Goal: Answer question/provide support: Share knowledge or assist other users

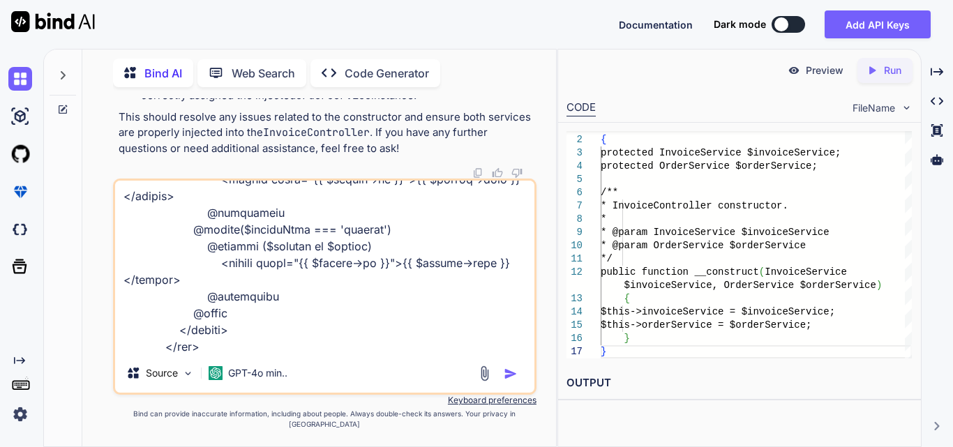
type textarea "x"
type textarea "<div class="col-md-6 col-lg-2 col-xl-2"> <select id="{{ $clinicId ?? 'clinicFil…"
type textarea "x"
type textarea "<div class="col-md-6 col-lg-2 col-xl-2"> <select id="{{ $clinicId ?? 'clinicFil…"
type textarea "x"
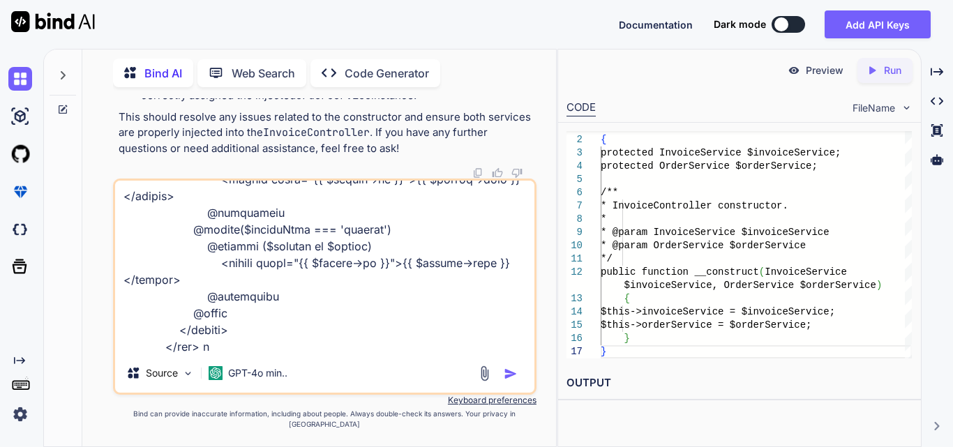
type textarea "<div class="col-md-6 col-lg-2 col-xl-2"> <select id="{{ $clinicId ?? 'clinicFil…"
type textarea "x"
type textarea "<div class="col-md-6 col-lg-2 col-xl-2"> <select id="{{ $clinicId ?? 'clinicFil…"
type textarea "x"
type textarea "<div class="col-md-6 col-lg-2 col-xl-2"> <select id="{{ $clinicId ?? 'clinicFil…"
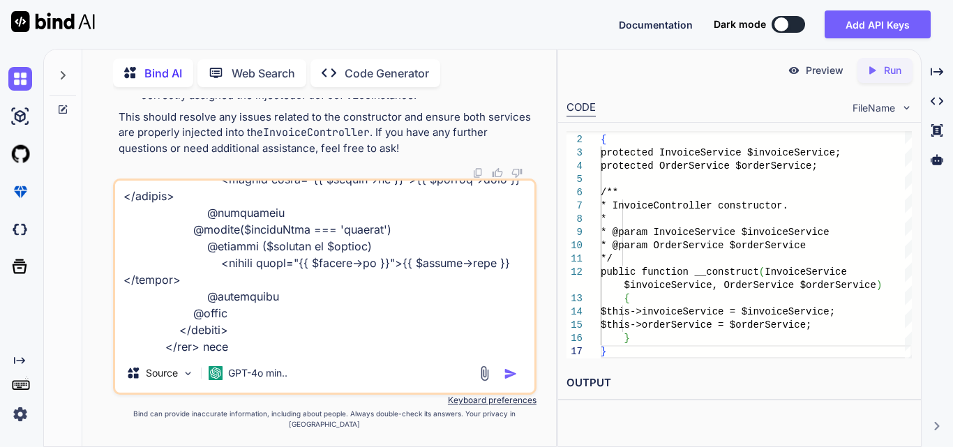
type textarea "x"
type textarea "<div class="col-md-6 col-lg-2 col-xl-2"> <select id="{{ $clinicId ?? 'clinicFil…"
type textarea "x"
type textarea "<div class="col-md-6 col-lg-2 col-xl-2"> <select id="{{ $clinicId ?? 'clinicFil…"
type textarea "x"
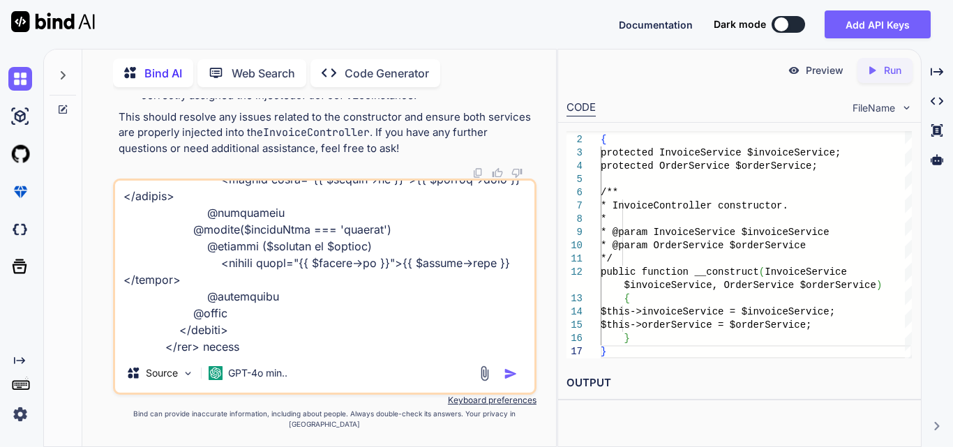
type textarea "<div class="col-md-6 col-lg-2 col-xl-2"> <select id="{{ $clinicId ?? 'clinicFil…"
type textarea "x"
type textarea "<div class="col-md-6 col-lg-2 col-xl-2"> <select id="{{ $clinicId ?? 'clinicFil…"
type textarea "x"
type textarea "<div class="col-md-6 col-lg-2 col-xl-2"> <select id="{{ $clinicId ?? 'clinicFil…"
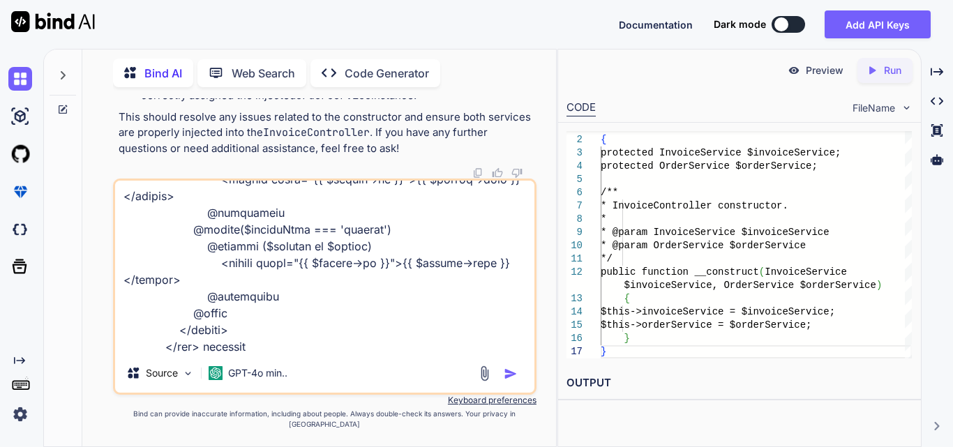
type textarea "x"
type textarea "<div class="col-md-6 col-lg-2 col-xl-2"> <select id="{{ $clinicId ?? 'clinicFil…"
type textarea "x"
type textarea "<div class="col-md-6 col-lg-2 col-xl-2"> <select id="{{ $clinicId ?? 'clinicFil…"
type textarea "x"
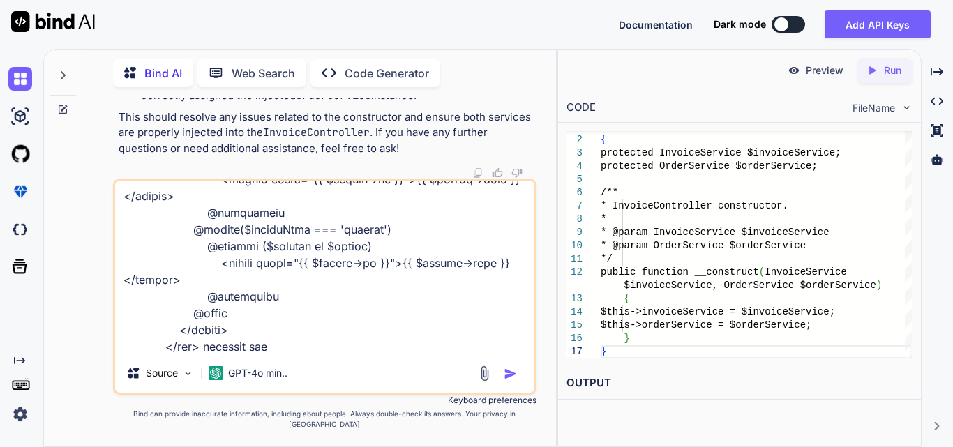
type textarea "<div class="col-md-6 col-lg-2 col-xl-2"> <select id="{{ $clinicId ?? 'clinicFil…"
type textarea "x"
type textarea "<div class="col-md-6 col-lg-2 col-xl-2"> <select id="{{ $clinicId ?? 'clinicFil…"
type textarea "x"
type textarea "<div class="col-md-6 col-lg-2 col-xl-2"> <select id="{{ $clinicId ?? 'clinicFil…"
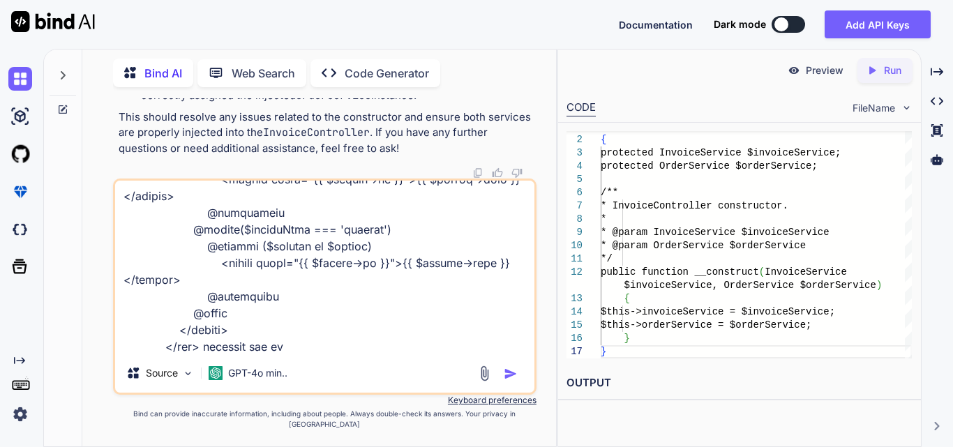
type textarea "x"
type textarea "<div class="col-md-6 col-lg-2 col-xl-2"> <select id="{{ $clinicId ?? 'clinicFil…"
type textarea "x"
type textarea "<div class="col-md-6 col-lg-2 col-xl-2"> <select id="{{ $clinicId ?? 'clinicFil…"
type textarea "x"
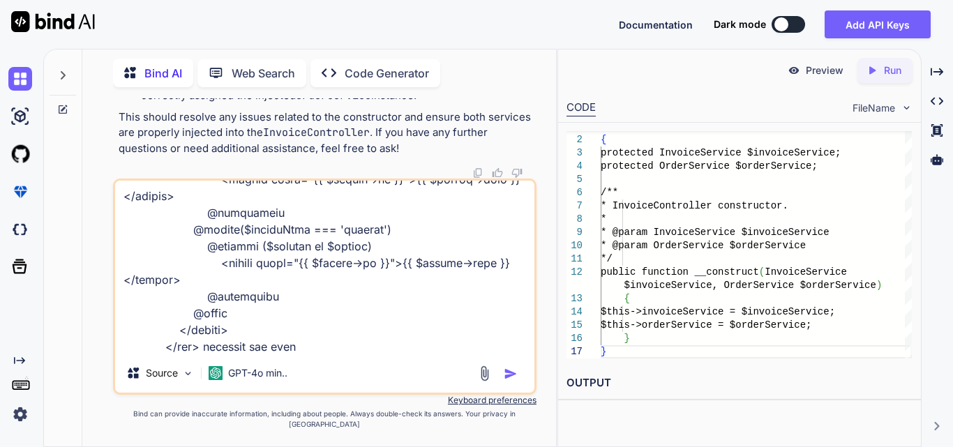
type textarea "<div class="col-md-6 col-lg-2 col-xl-2"> <select id="{{ $clinicId ?? 'clinicFil…"
type textarea "x"
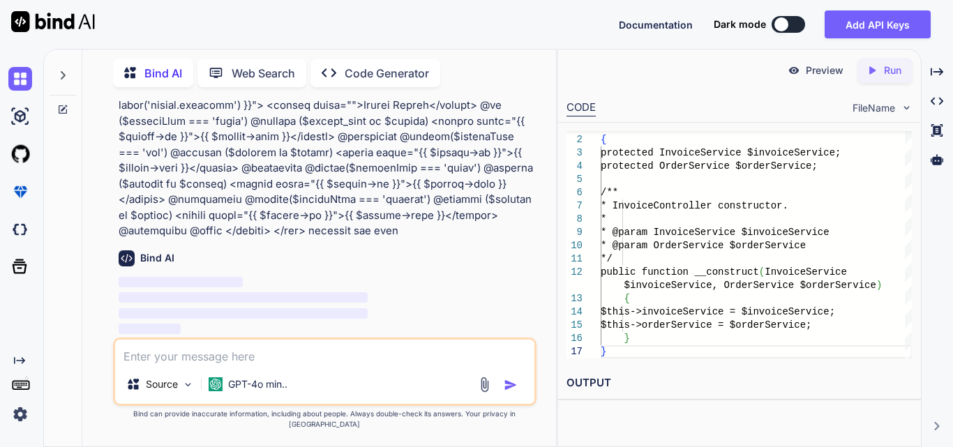
scroll to position [118224, 0]
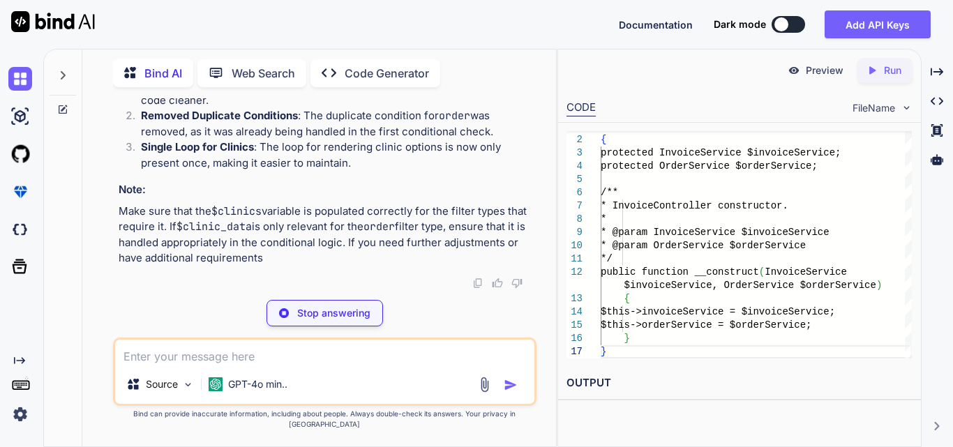
type textarea "x"
type textarea "$clinic->name }}</option> @endforeach @elseif ($filterType === 'order') @foreac…"
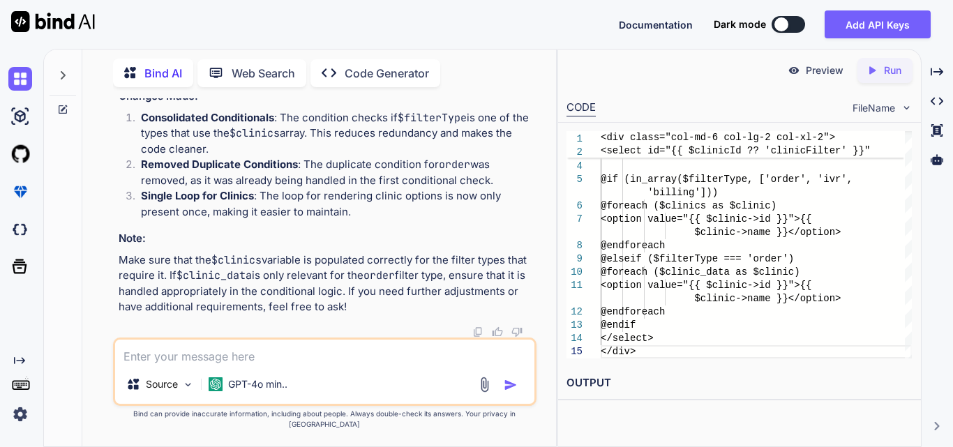
scroll to position [118503, 0]
click at [263, 362] on textarea at bounding box center [324, 352] width 419 height 25
paste textarea "$('#generateExcelBtn').click(function () { var excelHtml = ''; var headerHtml =…"
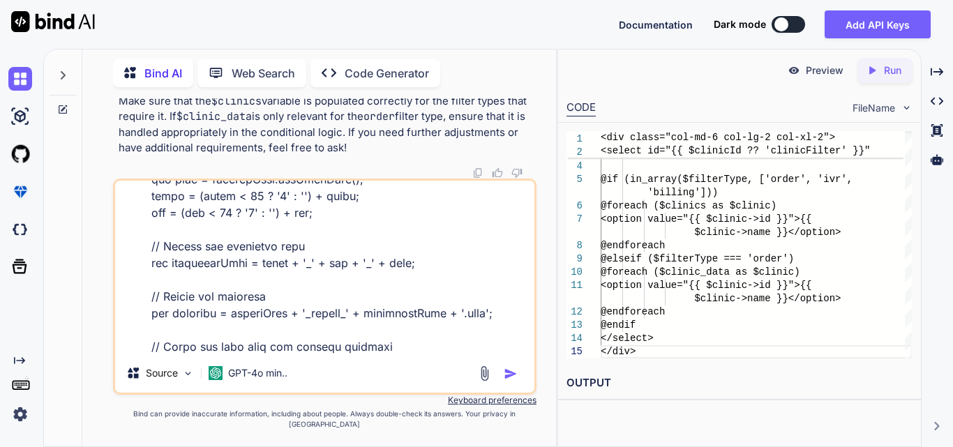
click at [223, 354] on textarea at bounding box center [324, 267] width 419 height 173
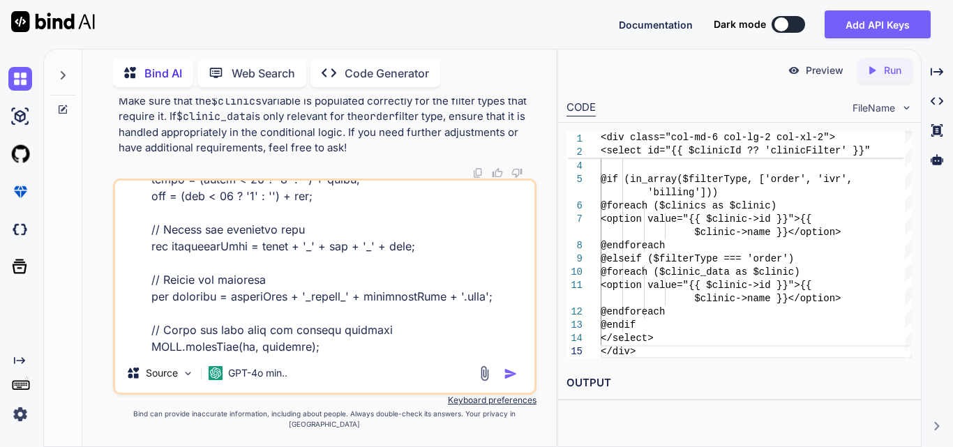
click at [314, 354] on textarea at bounding box center [324, 267] width 419 height 173
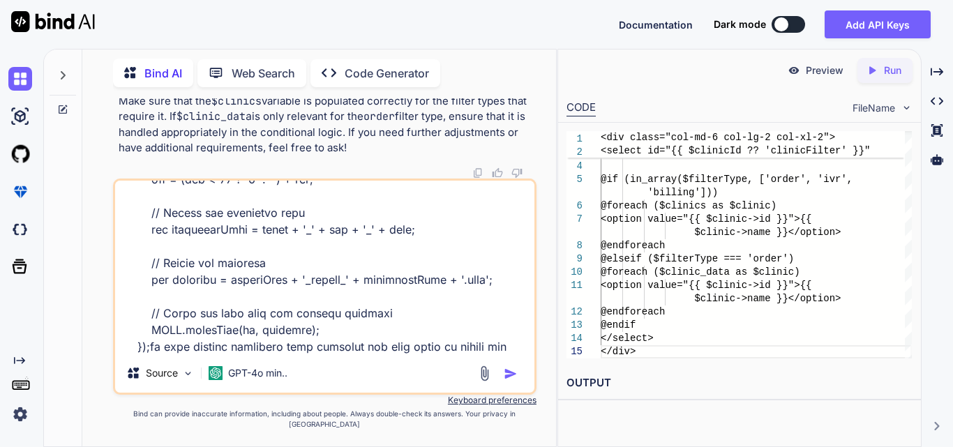
type textarea "$('#generateExcelBtn').click(function () { var excelHtml = ''; var headerHtml =…"
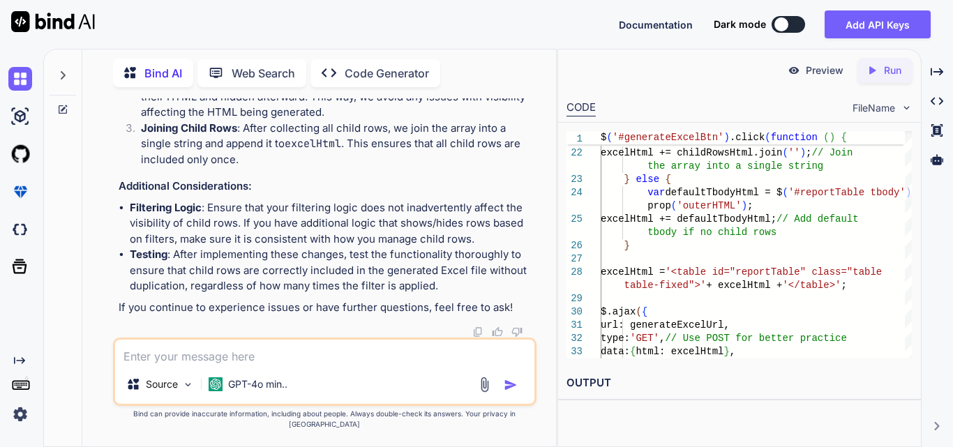
scroll to position [119932, 0]
drag, startPoint x: 252, startPoint y: 286, endPoint x: 374, endPoint y: 288, distance: 122.7
drag, startPoint x: 145, startPoint y: 213, endPoint x: 290, endPoint y: 211, distance: 145.1
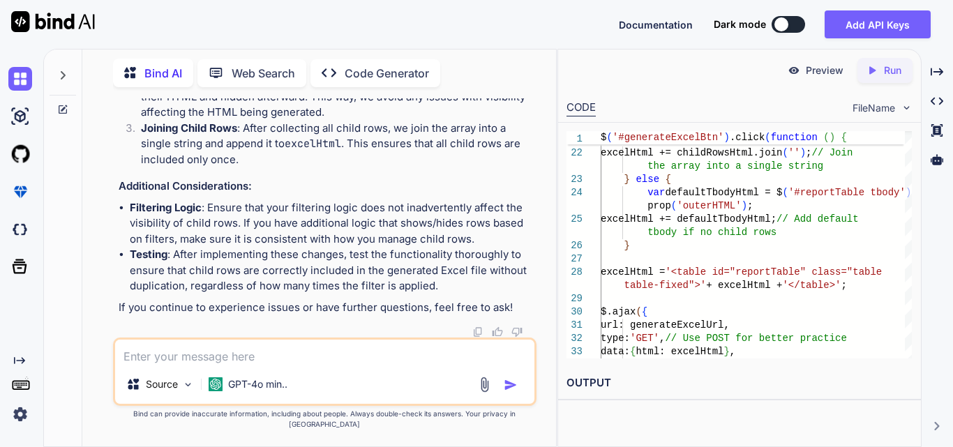
drag, startPoint x: 151, startPoint y: 170, endPoint x: 523, endPoint y: 283, distance: 388.5
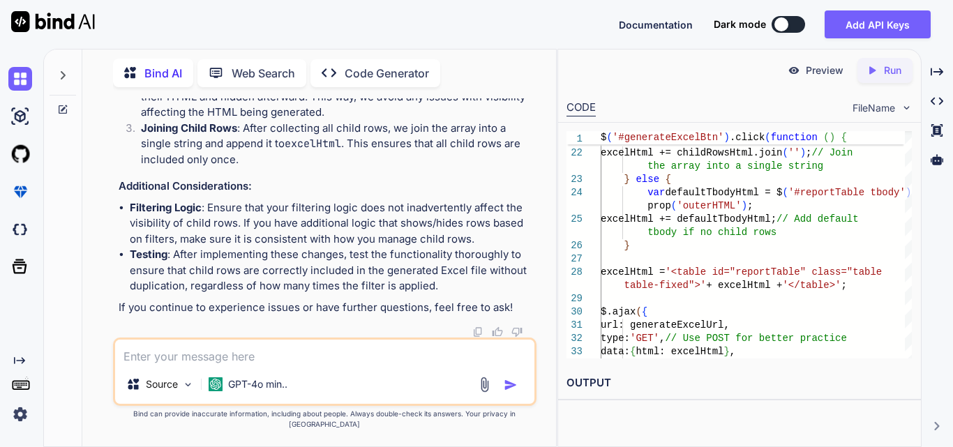
click at [250, 358] on textarea at bounding box center [324, 352] width 419 height 25
paste textarea "$('#generateExcelBtn').click(function () { var excelHtml = ''; var headerHtml =…"
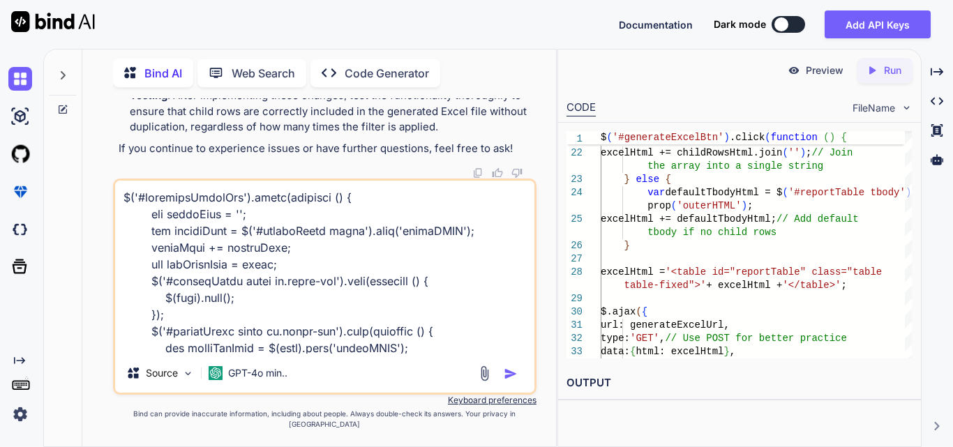
scroll to position [637, 0]
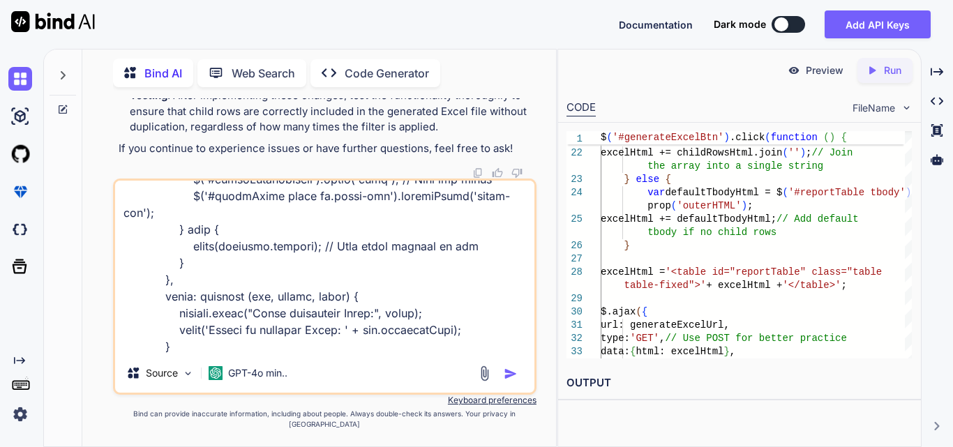
paste textarea "public function generateReportAsExcel(Request $request) { try { $html = $reques…"
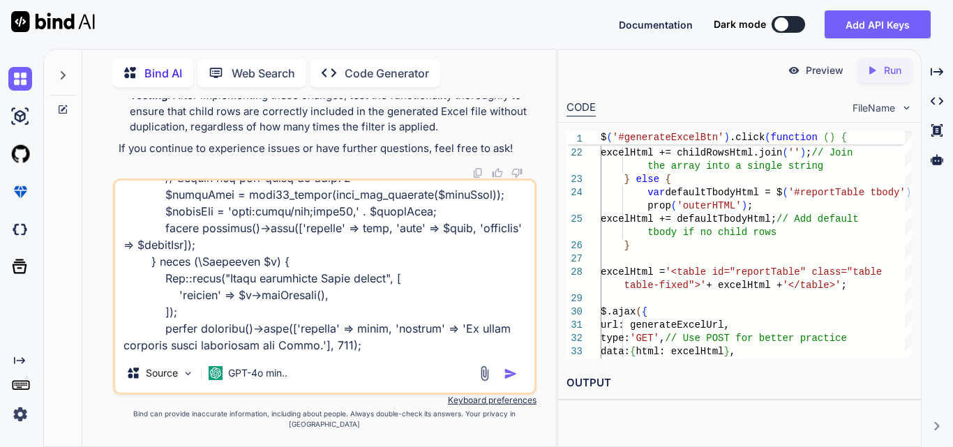
scroll to position [1039, 0]
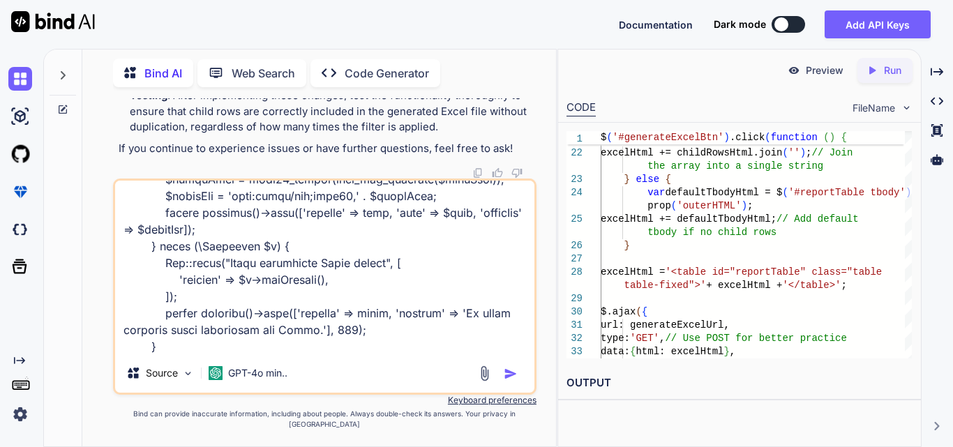
type textarea "$('#generateExcelBtn').click(function () { var excelHtml = ''; var headerHtml =…"
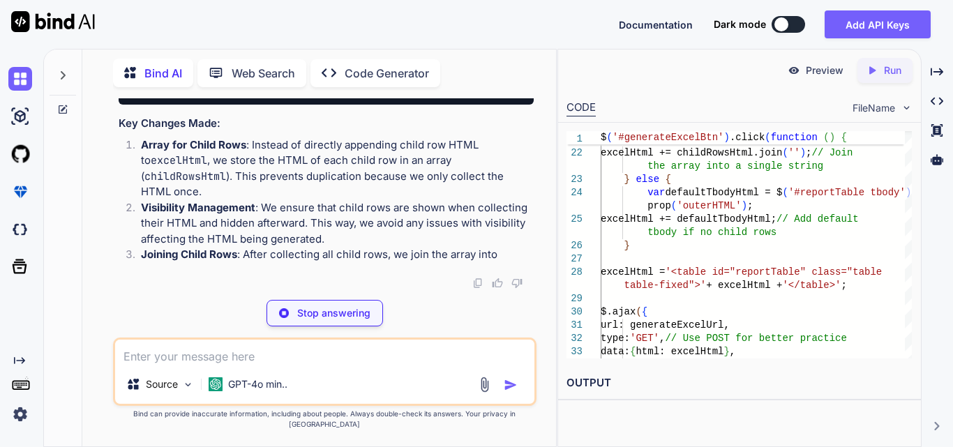
scroll to position [121453, 0]
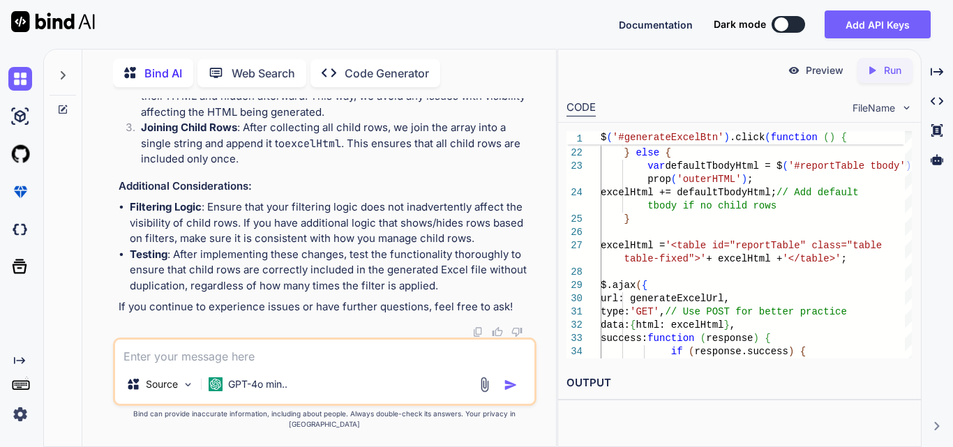
drag, startPoint x: 109, startPoint y: 128, endPoint x: 266, endPoint y: 144, distance: 157.8
click at [266, 144] on div "You Bind AI To handle the date range filtering in your getIvrsForUser method, y…" at bounding box center [324, 272] width 462 height 348
drag, startPoint x: 148, startPoint y: 227, endPoint x: 287, endPoint y: 255, distance: 141.7
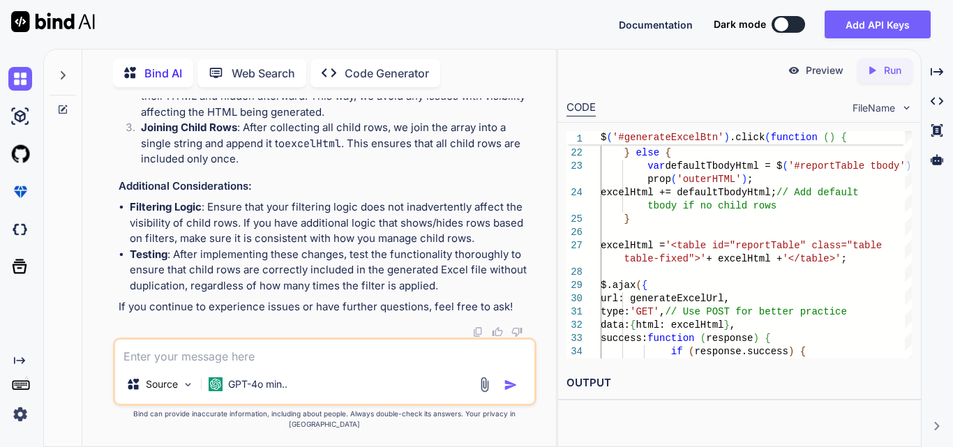
click at [202, 363] on textarea at bounding box center [324, 352] width 419 height 25
type textarea "a"
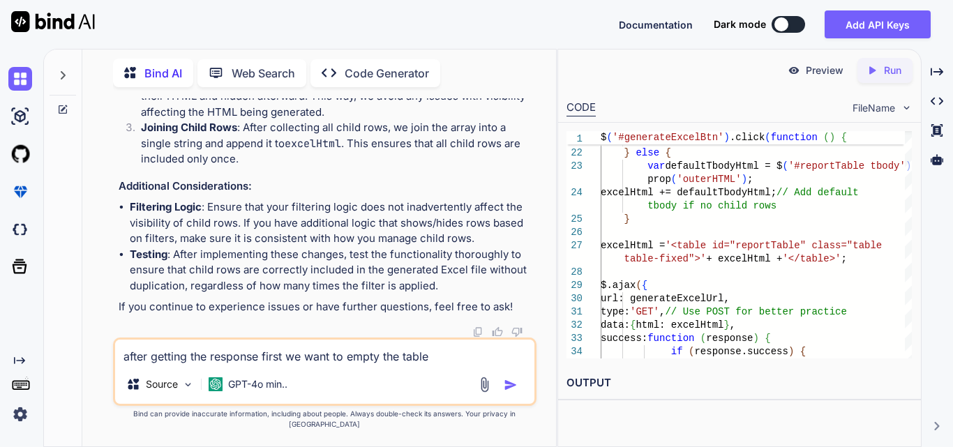
type textarea "after getting the response first we want to empty the table"
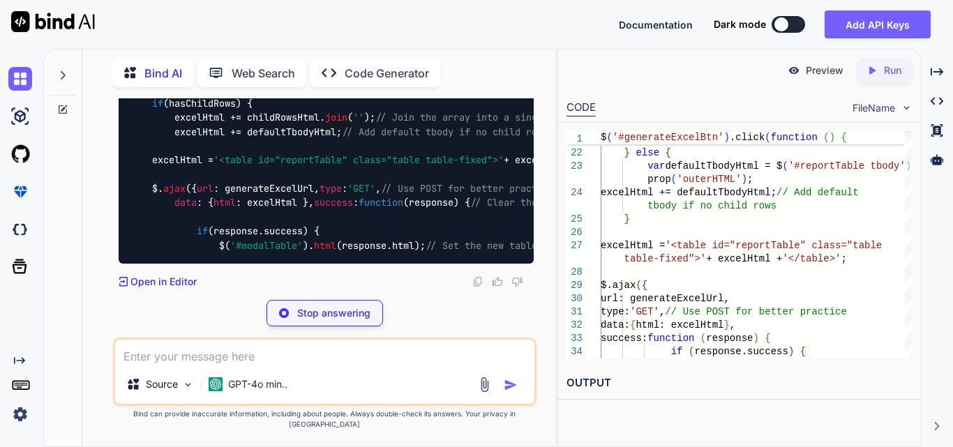
scroll to position [123308, 0]
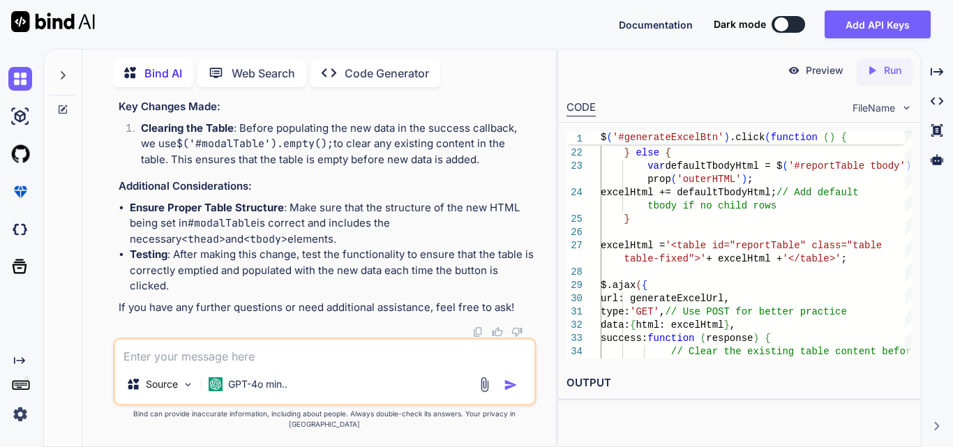
drag, startPoint x: 202, startPoint y: 185, endPoint x: 338, endPoint y: 194, distance: 136.9
copy code "$( '#modalTable' ). empty ();"
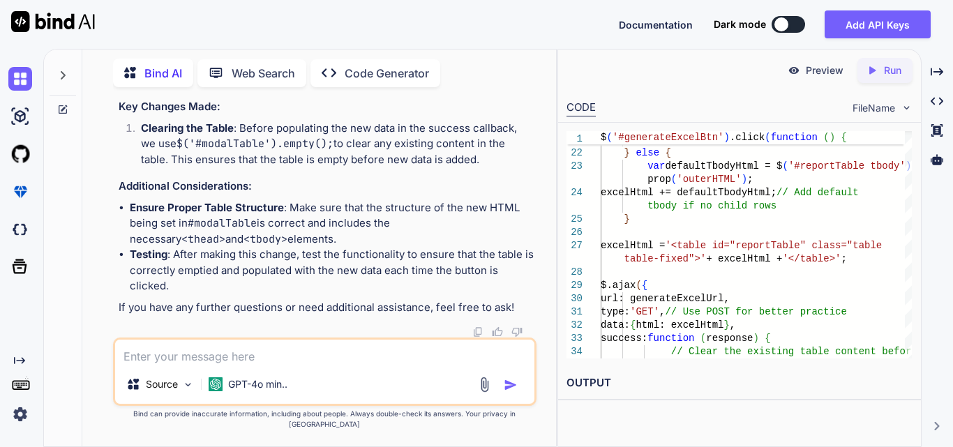
drag, startPoint x: 195, startPoint y: 188, endPoint x: 342, endPoint y: 188, distance: 147.1
click at [212, 365] on textarea at bounding box center [324, 352] width 419 height 25
paste textarea "<div id="modalTable"><table id="reportTable" class="table table-fixed"><thead><…"
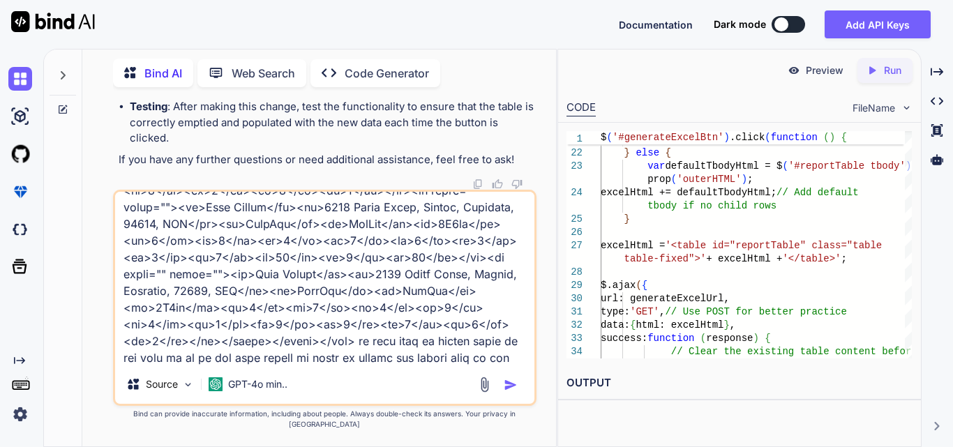
scroll to position [336, 0]
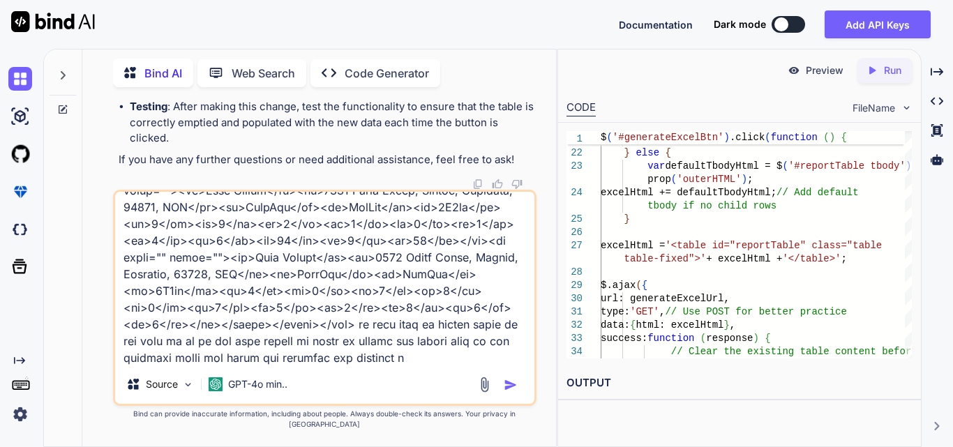
type textarea "<div id="modalTable"><table id="reportTable" class="table table-fixed"><thead><…"
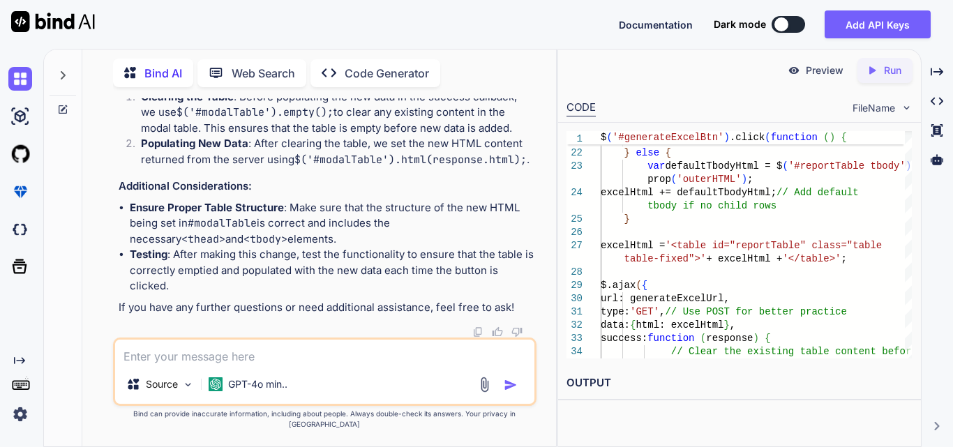
scroll to position [125305, 0]
click at [294, 361] on textarea at bounding box center [324, 352] width 419 height 25
type textarea "modalTable is div"
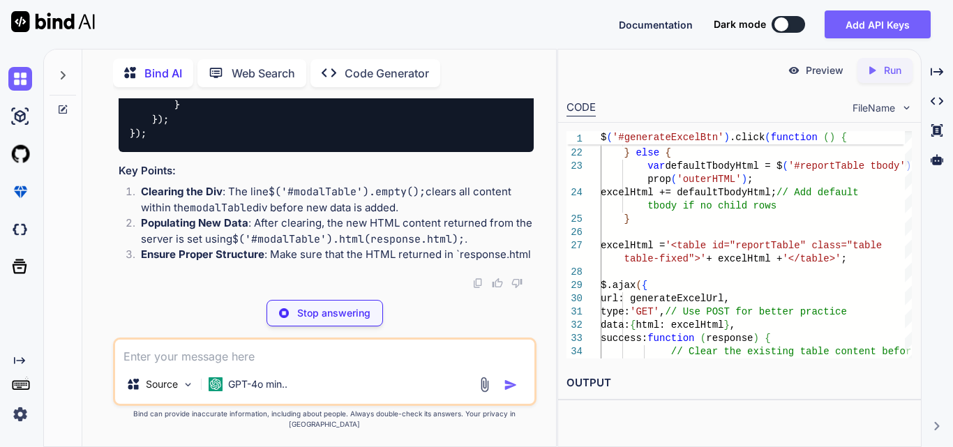
scroll to position [126507, 0]
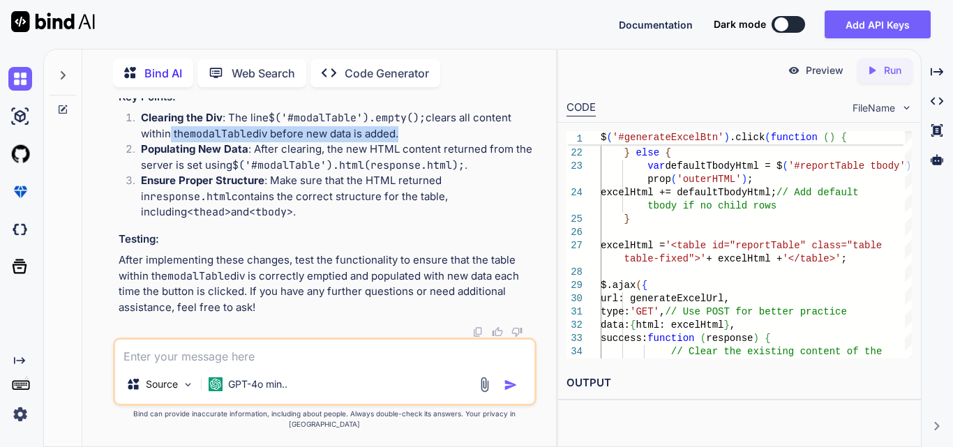
drag, startPoint x: 166, startPoint y: 222, endPoint x: 402, endPoint y: 222, distance: 235.7
click at [402, 142] on p "Clearing the Div : The line $('#modalTable').empty(); clears all content within…" at bounding box center [337, 125] width 393 height 31
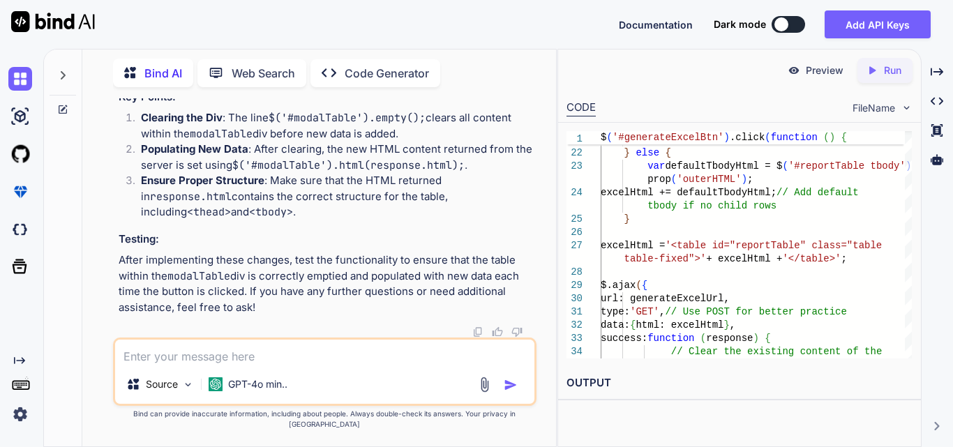
click at [443, 142] on p "Clearing the Div : The line $('#modalTable').empty(); clears all content within…" at bounding box center [337, 125] width 393 height 31
click at [270, 365] on textarea at bounding box center [324, 352] width 419 height 25
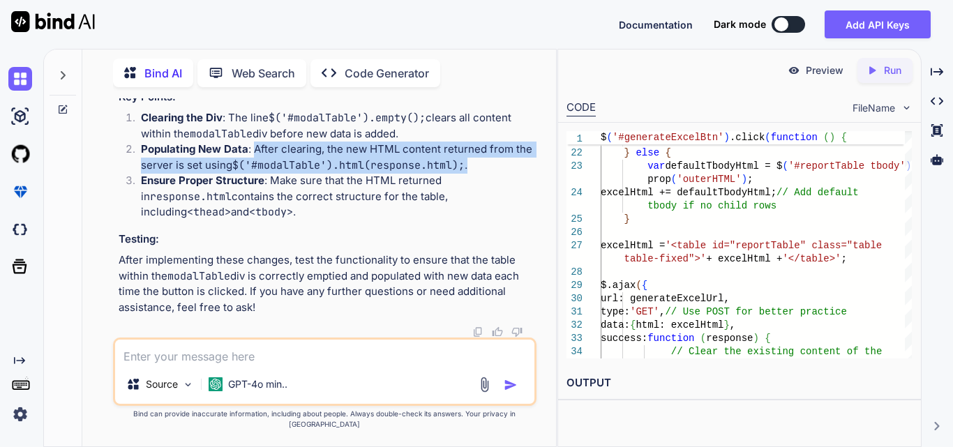
drag, startPoint x: 255, startPoint y: 235, endPoint x: 468, endPoint y: 250, distance: 213.2
click at [468, 173] on p "Populating New Data : After clearing, the new HTML content returned from the se…" at bounding box center [337, 157] width 393 height 31
click at [484, 173] on p "Populating New Data : After clearing, the new HTML content returned from the se…" at bounding box center [337, 157] width 393 height 31
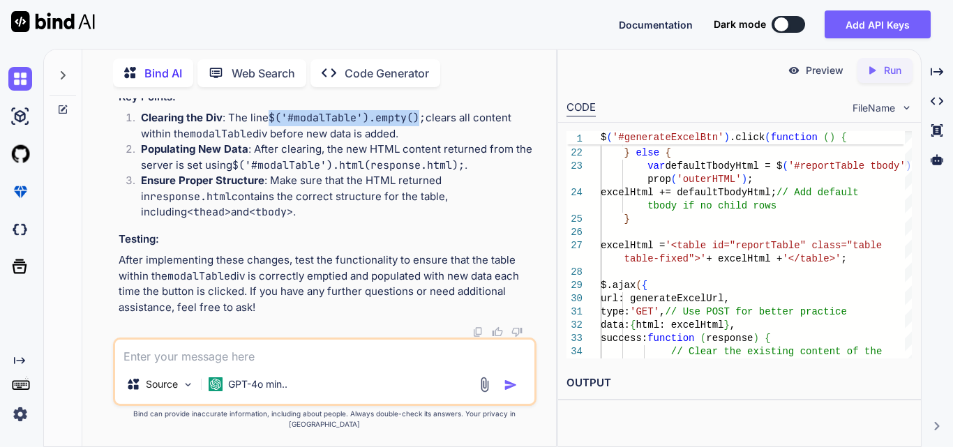
drag, startPoint x: 271, startPoint y: 200, endPoint x: 421, endPoint y: 203, distance: 150.6
click at [421, 125] on code "$('#modalTable').empty();" at bounding box center [346, 118] width 157 height 14
copy code "$('#modalTable').empty()"
click at [217, 360] on textarea at bounding box center [324, 352] width 419 height 25
paste textarea "$('#generateExcelBtn').click(function () { var excelHtml = ''; var headerHtml =…"
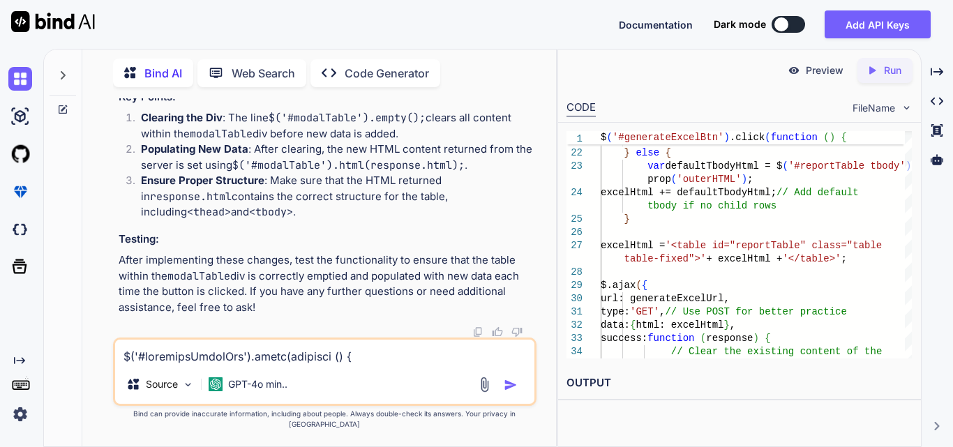
scroll to position [671, 0]
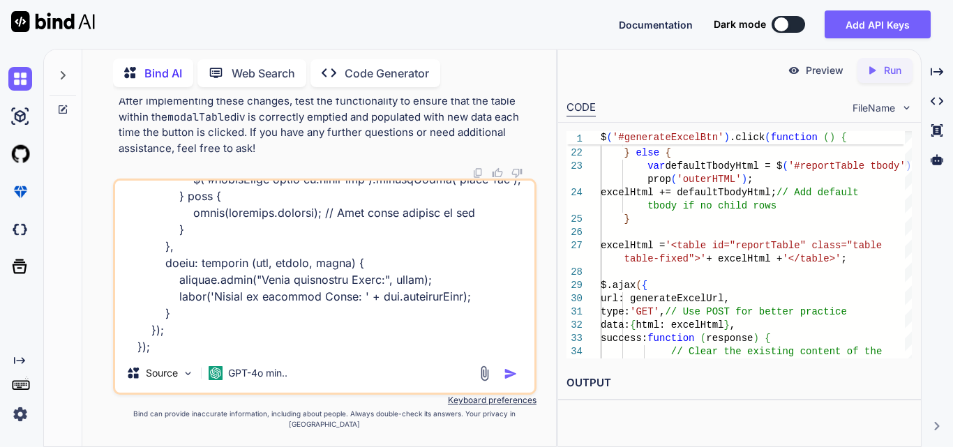
type textarea "$('#generateExcelBtn').click(function () { var excelHtml = ''; var headerHtml =…"
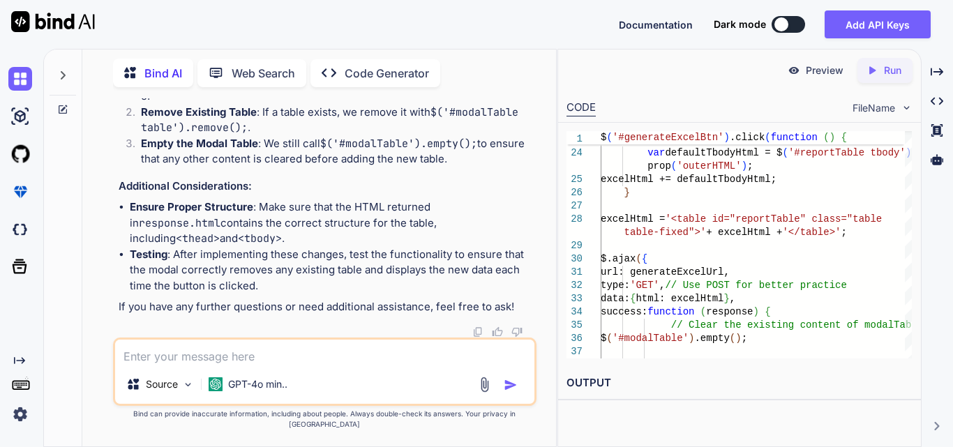
scroll to position [127772, 0]
drag, startPoint x: 178, startPoint y: 210, endPoint x: 228, endPoint y: 245, distance: 61.1
copy code "// Check if modalTable already contains a table and remove it if ($( '#modalTab…"
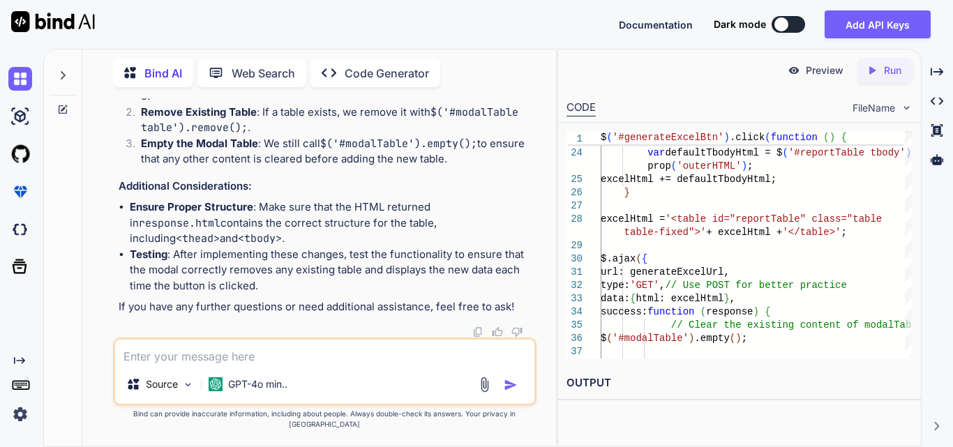
drag, startPoint x: 194, startPoint y: 165, endPoint x: 212, endPoint y: 249, distance: 85.6
copy code "// Clear the existing content of modalTable $( '#modalTable' ). empty (); // Ch…"
click at [192, 349] on div "Source GPT-4o min.." at bounding box center [324, 372] width 423 height 68
click at [195, 365] on textarea at bounding box center [324, 352] width 419 height 25
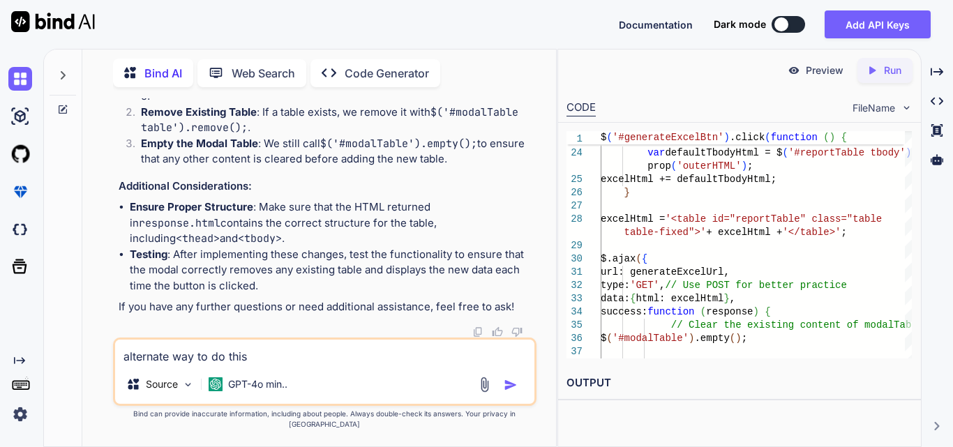
type textarea "alternate way to do this"
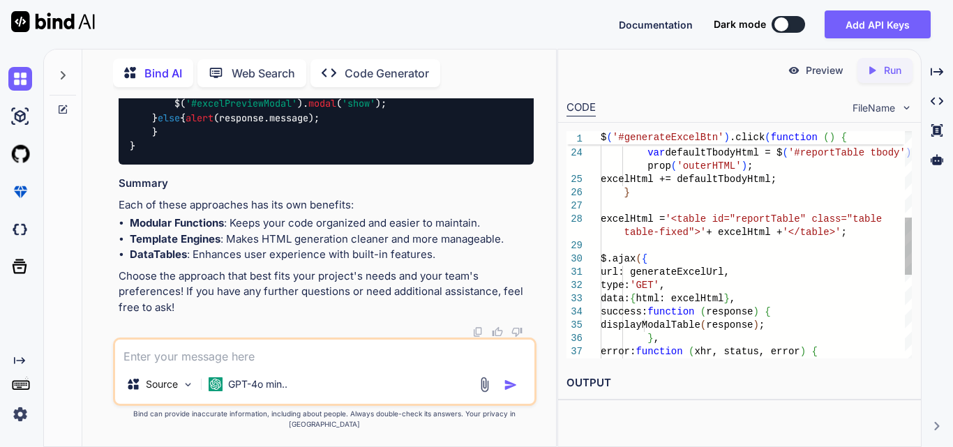
scroll to position [129263, 0]
drag, startPoint x: 146, startPoint y: 227, endPoint x: 341, endPoint y: 241, distance: 195.7
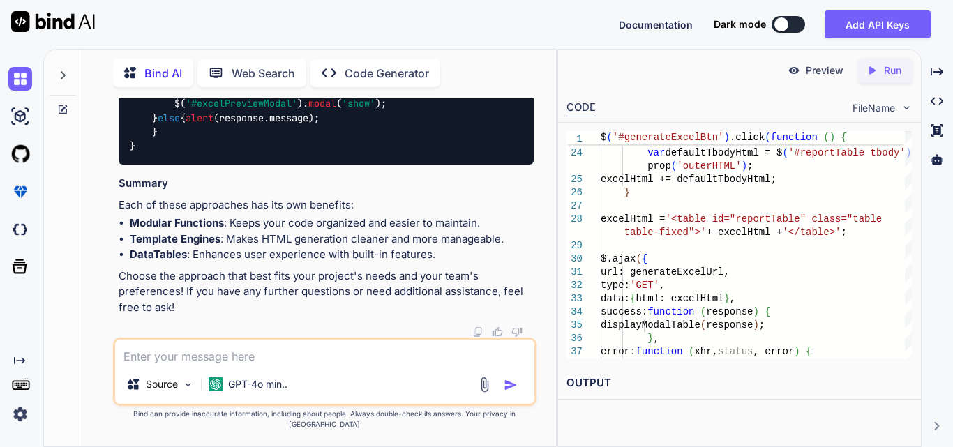
drag, startPoint x: 144, startPoint y: 279, endPoint x: 196, endPoint y: 309, distance: 60.3
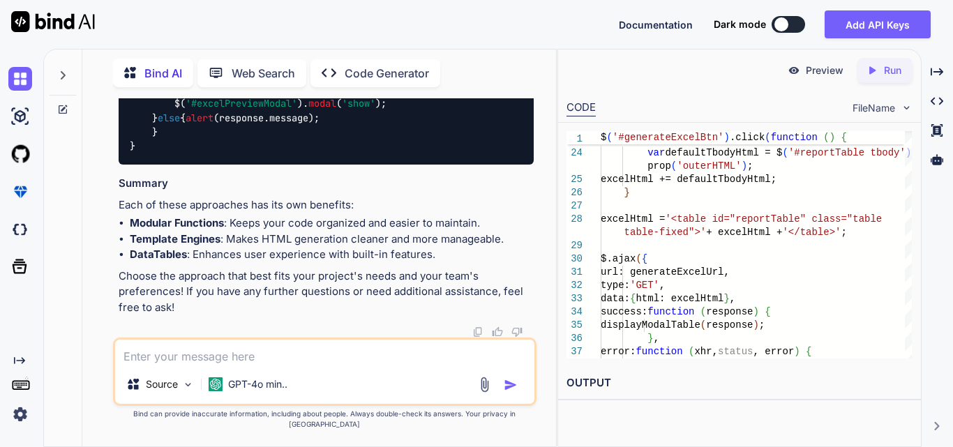
click at [234, 365] on textarea at bounding box center [324, 352] width 419 height 25
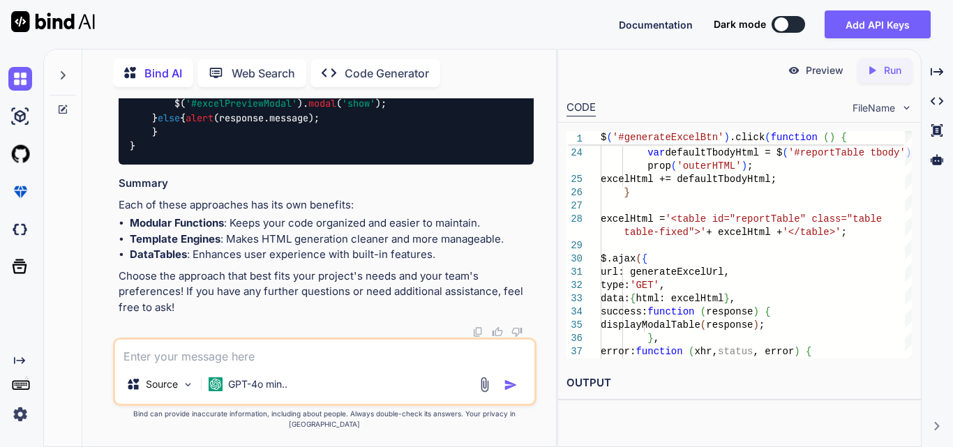
paste textarea "$('#generateExcelBtn').click(function () { var excelHtml = ''; var headerHtml =…"
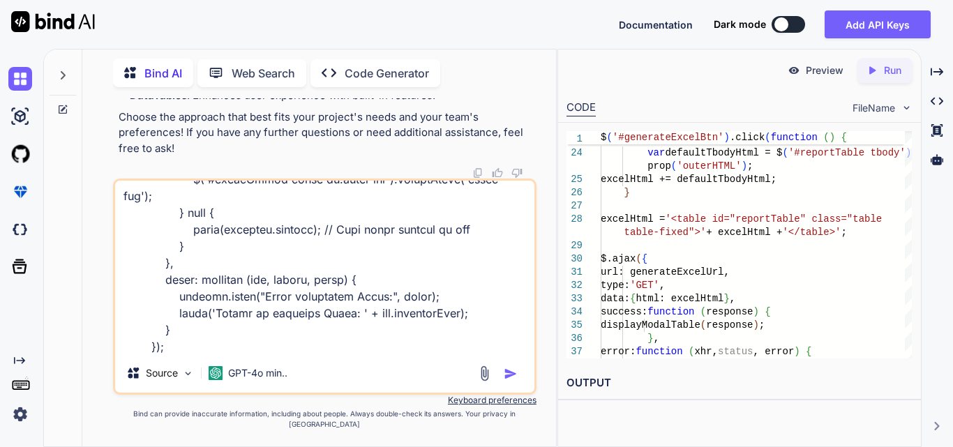
scroll to position [788, 0]
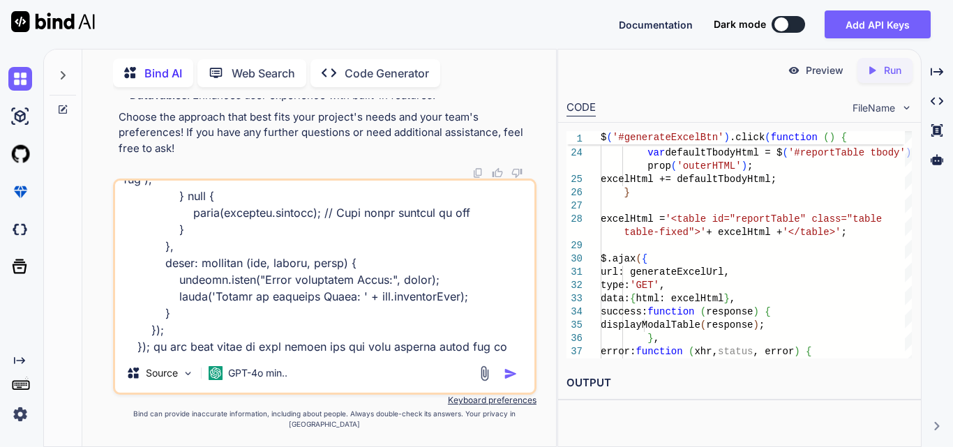
type textarea "$('#generateExcelBtn').click(function () { var excelHtml = ''; var headerHtml =…"
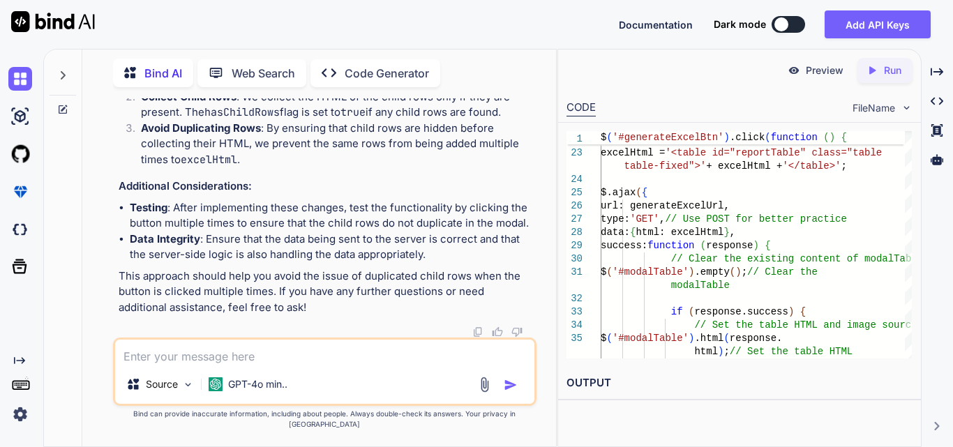
scroll to position [131594, 0]
click at [174, 365] on textarea at bounding box center [324, 352] width 419 height 25
type textarea "alternate way to do this"
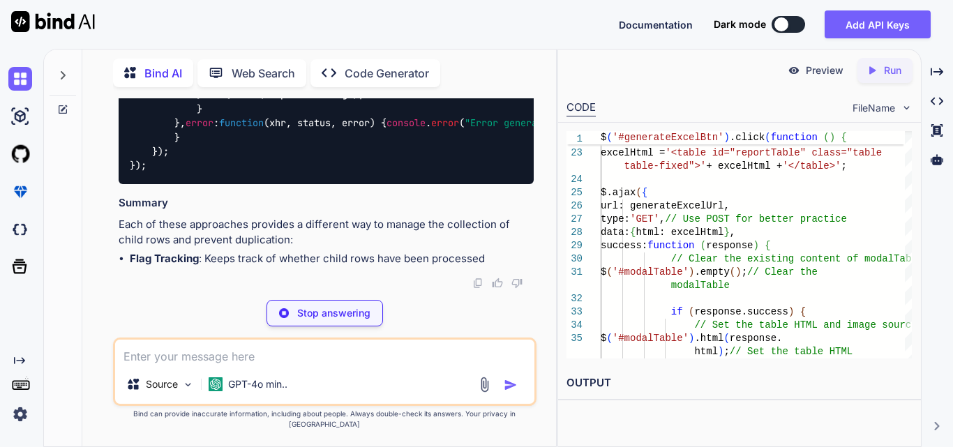
scroll to position [132424, 0]
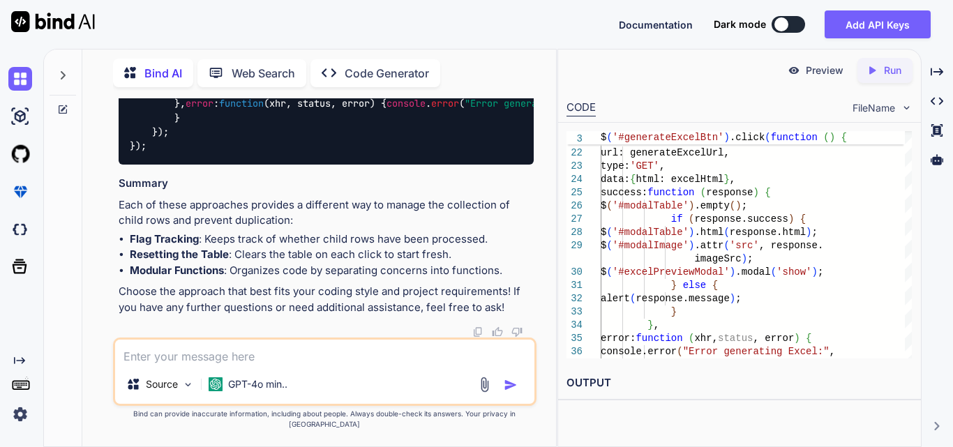
click at [192, 359] on textarea at bounding box center [324, 352] width 419 height 25
click at [190, 356] on textarea at bounding box center [324, 352] width 419 height 25
paste textarea "function renderAccordion(data) { var headerRow = '<tr id="tableHeader">'; if (d…"
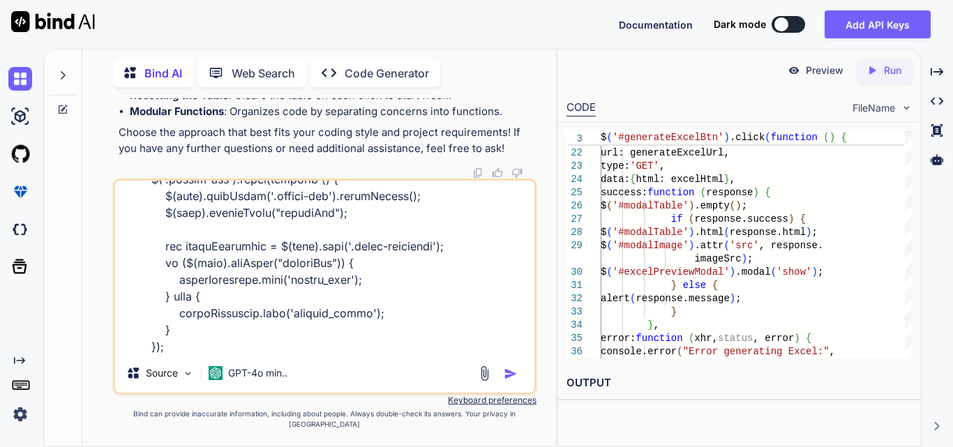
scroll to position [1006, 0]
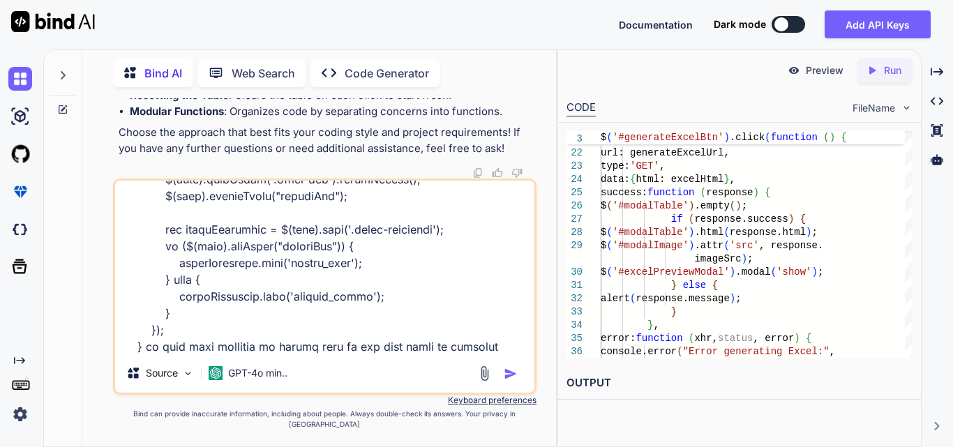
type textarea "function renderAccordion(data) { var headerRow = '<tr id="tableHeader">'; if (d…"
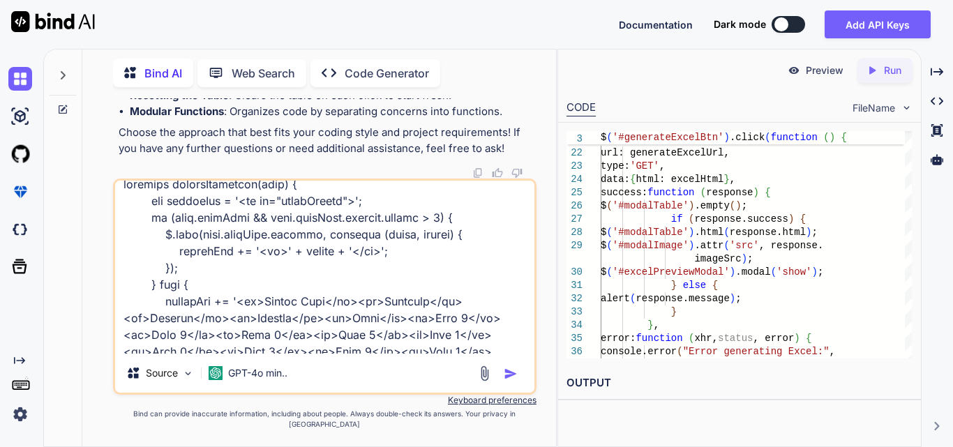
scroll to position [0, 0]
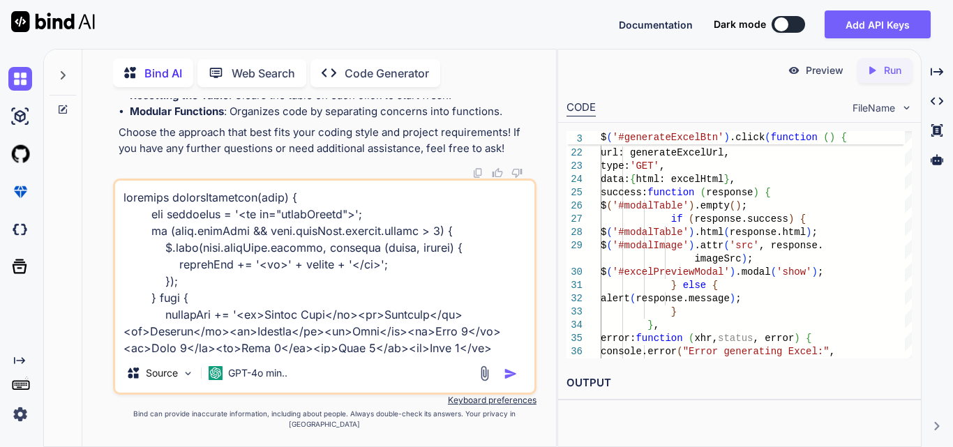
drag, startPoint x: 176, startPoint y: 360, endPoint x: 119, endPoint y: 190, distance: 179.5
click at [119, 190] on div "Source GPT-4o min.." at bounding box center [324, 287] width 423 height 216
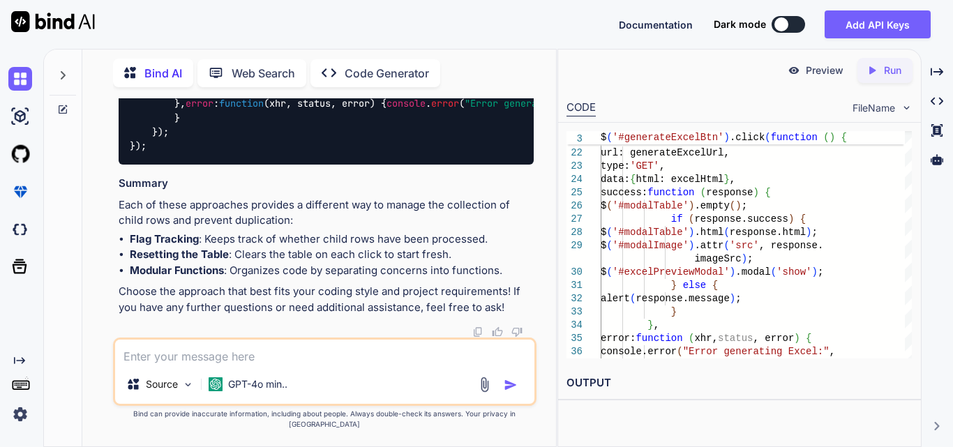
type textarea "u"
type textarea "instead of append tr rows can we do alternate way"
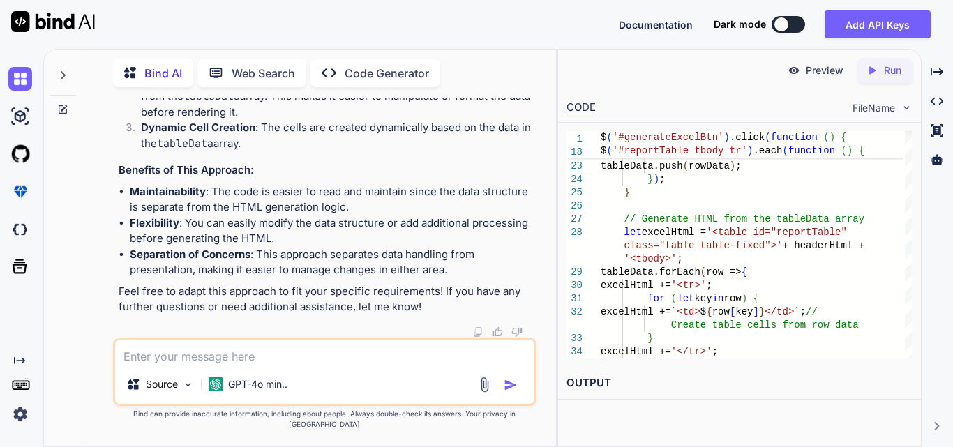
scroll to position [134709, 0]
drag, startPoint x: 196, startPoint y: 234, endPoint x: 350, endPoint y: 229, distance: 154.2
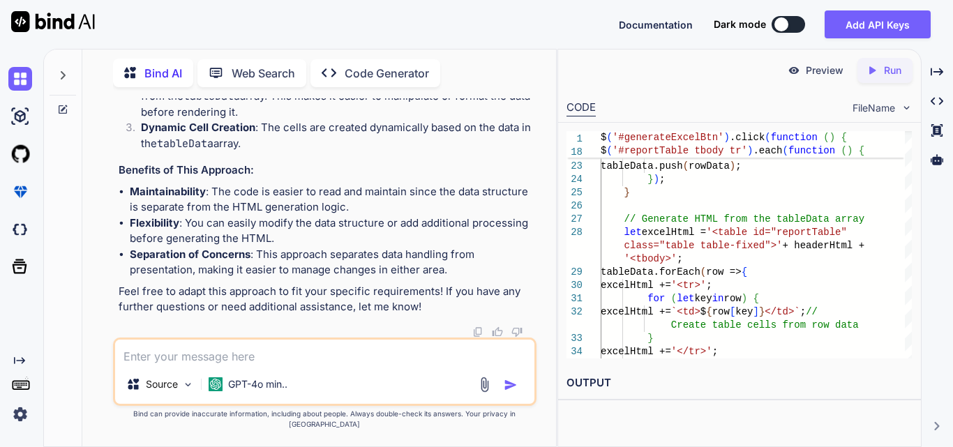
copy code "$( '#modalTable' ). empty ();"
click at [333, 353] on textarea at bounding box center [324, 352] width 419 height 25
paste textarea "$('#generatePdfBtn').click(function () { var pdfHtml = ''; var headerHtml = $('…"
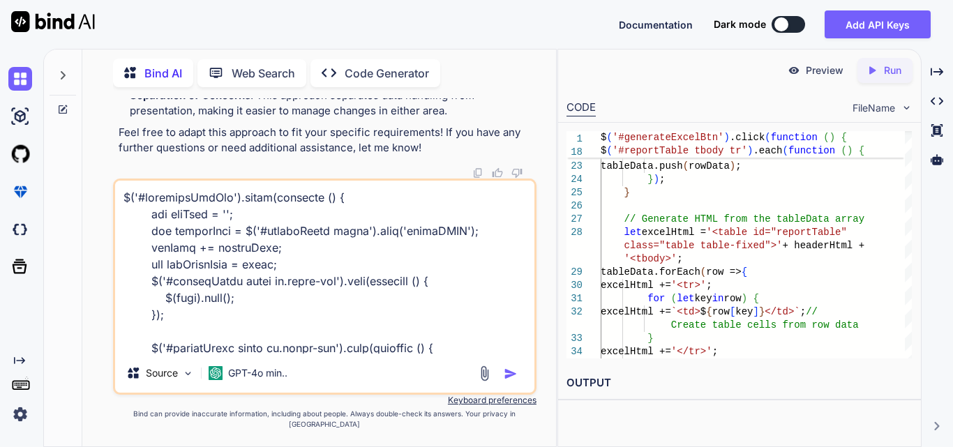
scroll to position [888, 0]
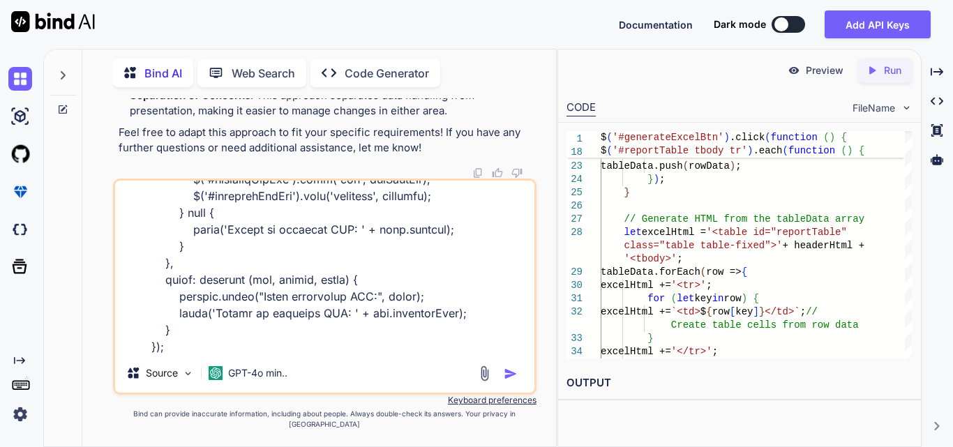
type textarea "$('#generatePdfBtn').click(function () { var pdfHtml = ''; var headerHtml = $('…"
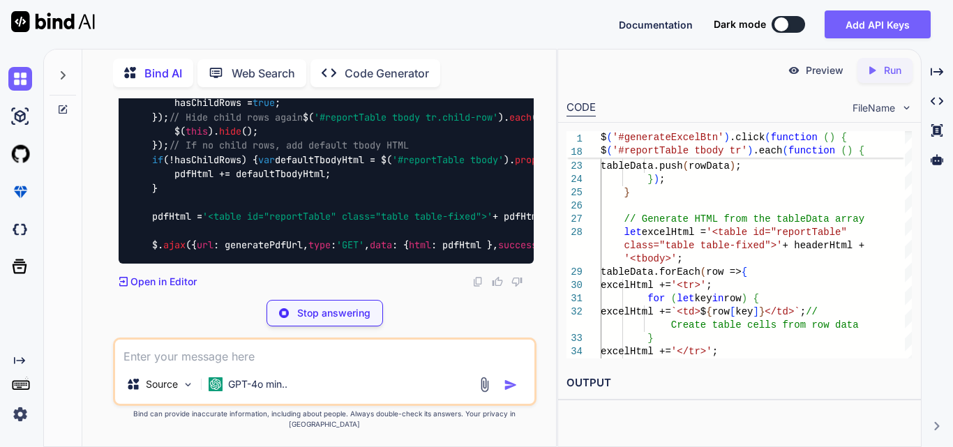
scroll to position [136991, 0]
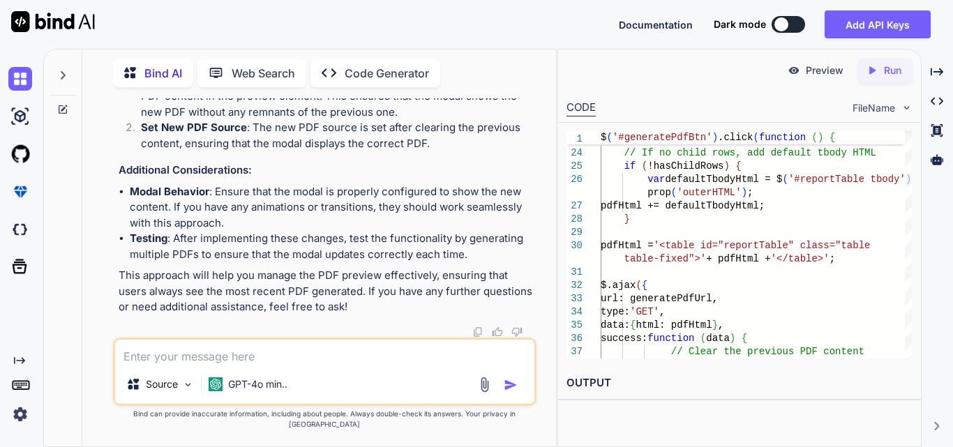
drag, startPoint x: 190, startPoint y: 246, endPoint x: 385, endPoint y: 241, distance: 195.3
copy code "$( '#pdfPreview' ). attr ( 'src' , '' );"
